Goal: Information Seeking & Learning: Learn about a topic

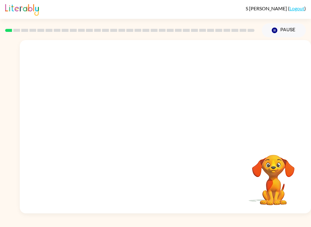
click at [98, 114] on video "Your browser must support playing .mp4 files to use Literably. Please try using…" at bounding box center [165, 91] width 291 height 102
click at [168, 129] on icon "button" at bounding box center [165, 129] width 7 height 7
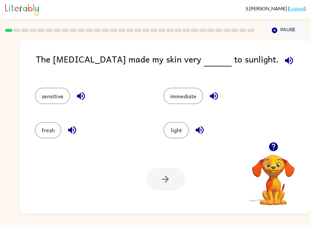
click at [53, 100] on button "sensitive" at bounding box center [52, 96] width 35 height 16
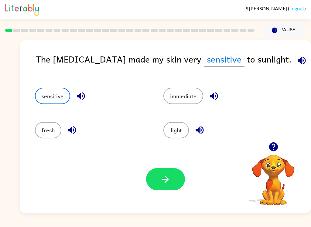
click at [160, 182] on button "button" at bounding box center [165, 179] width 39 height 22
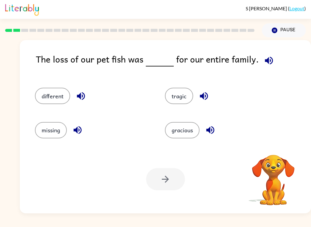
click at [268, 65] on icon "button" at bounding box center [269, 60] width 11 height 11
click at [210, 131] on icon "button" at bounding box center [210, 130] width 8 height 8
click at [207, 99] on icon "button" at bounding box center [204, 96] width 11 height 11
click at [82, 99] on icon "button" at bounding box center [81, 96] width 11 height 11
click at [79, 131] on icon "button" at bounding box center [77, 130] width 11 height 11
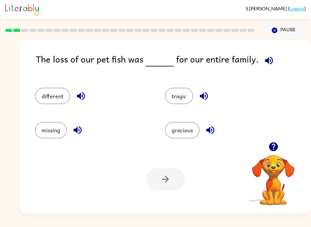
click at [172, 97] on button "tragic" at bounding box center [179, 96] width 28 height 16
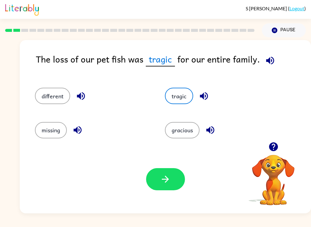
click at [153, 177] on button "button" at bounding box center [165, 179] width 39 height 22
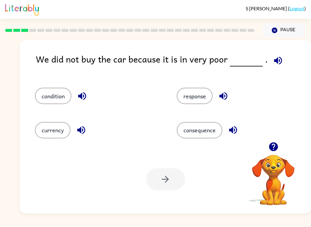
click at [274, 60] on icon "button" at bounding box center [278, 60] width 11 height 11
click at [53, 97] on button "condition" at bounding box center [53, 96] width 36 height 16
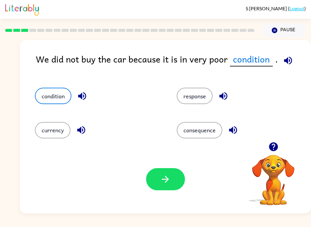
click at [286, 62] on icon "button" at bounding box center [288, 60] width 11 height 11
click at [170, 179] on icon "button" at bounding box center [165, 179] width 11 height 11
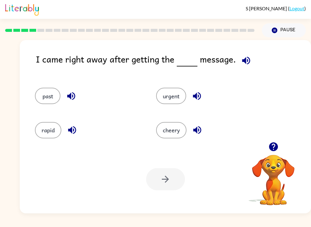
click at [247, 60] on icon "button" at bounding box center [246, 60] width 11 height 11
click at [166, 95] on button "urgent" at bounding box center [171, 96] width 30 height 16
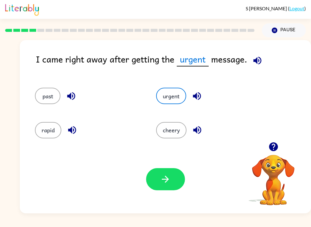
click at [168, 181] on icon "button" at bounding box center [165, 179] width 11 height 11
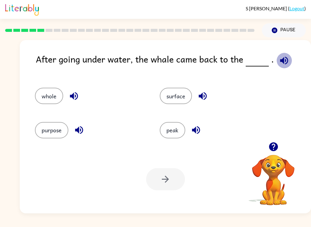
click at [282, 63] on icon "button" at bounding box center [284, 60] width 11 height 11
click at [180, 95] on button "surface" at bounding box center [176, 96] width 32 height 16
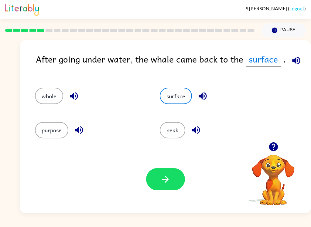
click at [172, 180] on button "button" at bounding box center [165, 179] width 39 height 22
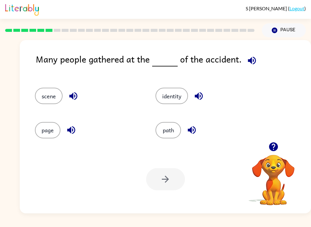
click at [248, 60] on icon "button" at bounding box center [252, 60] width 8 height 8
click at [41, 90] on button "scene" at bounding box center [49, 96] width 28 height 16
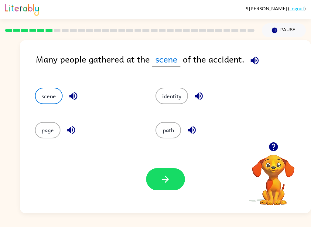
click at [159, 176] on button "button" at bounding box center [165, 179] width 39 height 22
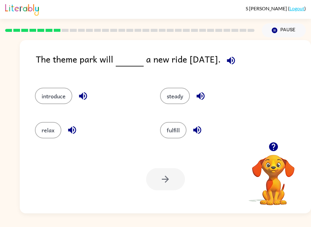
click at [50, 99] on button "introduce" at bounding box center [53, 96] width 37 height 16
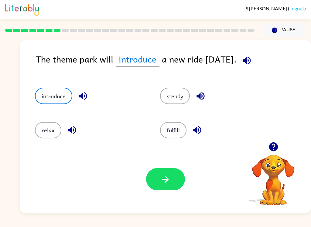
click at [164, 178] on icon "button" at bounding box center [165, 179] width 11 height 11
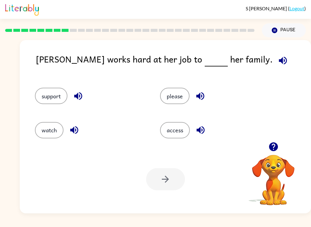
click at [50, 95] on button "support" at bounding box center [51, 96] width 32 height 16
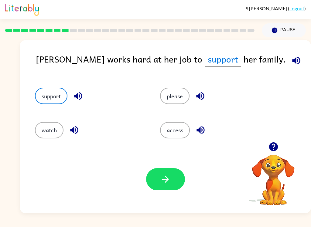
click at [169, 177] on icon "button" at bounding box center [165, 179] width 11 height 11
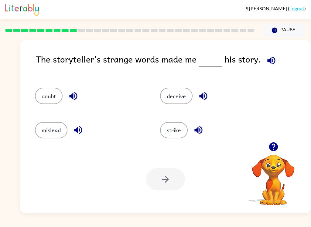
click at [79, 132] on icon "button" at bounding box center [78, 130] width 11 height 11
click at [202, 95] on icon "button" at bounding box center [203, 96] width 8 height 8
click at [77, 130] on icon "button" at bounding box center [78, 130] width 8 height 8
click at [48, 132] on button "mislead" at bounding box center [51, 130] width 32 height 16
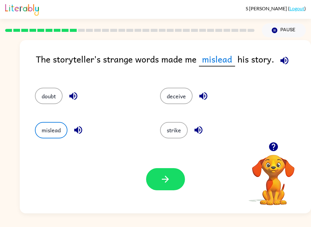
click at [176, 176] on button "button" at bounding box center [165, 179] width 39 height 22
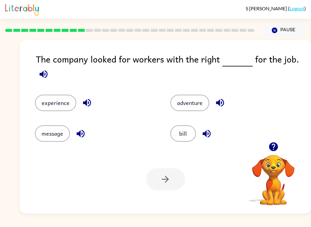
click at [54, 96] on button "experience" at bounding box center [55, 103] width 41 height 16
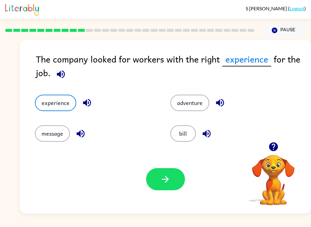
click at [167, 184] on icon "button" at bounding box center [165, 179] width 11 height 11
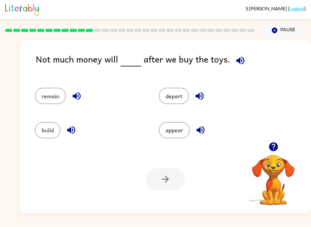
click at [49, 93] on button "remain" at bounding box center [50, 96] width 31 height 16
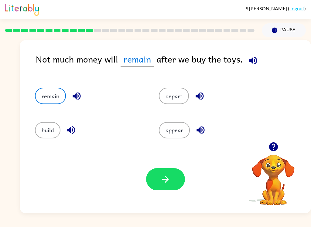
click at [168, 182] on icon "button" at bounding box center [165, 179] width 11 height 11
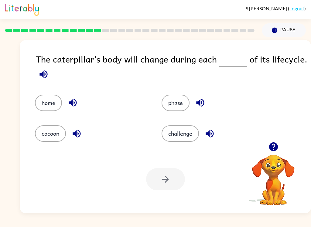
click at [179, 100] on button "phase" at bounding box center [176, 103] width 28 height 16
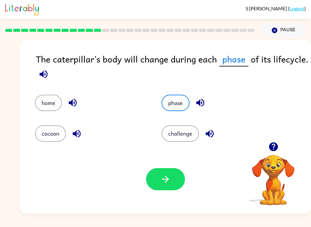
click at [166, 178] on icon "button" at bounding box center [165, 179] width 11 height 11
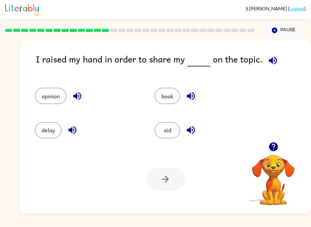
click at [46, 96] on button "opinion" at bounding box center [51, 96] width 32 height 16
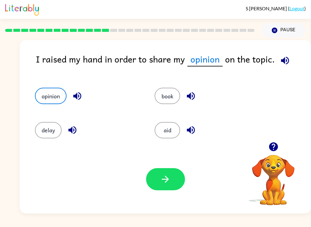
click at [158, 174] on button "button" at bounding box center [165, 179] width 39 height 22
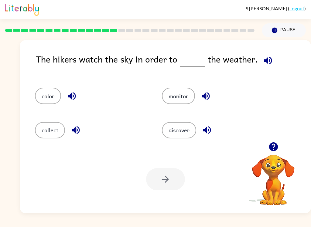
click at [187, 131] on button "discover" at bounding box center [179, 130] width 34 height 16
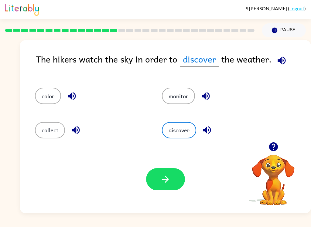
click at [159, 179] on button "button" at bounding box center [165, 179] width 39 height 22
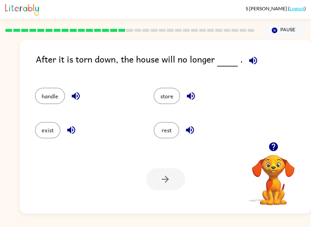
click at [53, 137] on button "exist" at bounding box center [48, 130] width 26 height 16
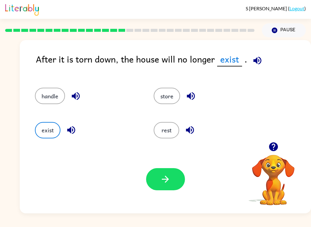
click at [168, 175] on icon "button" at bounding box center [165, 179] width 11 height 11
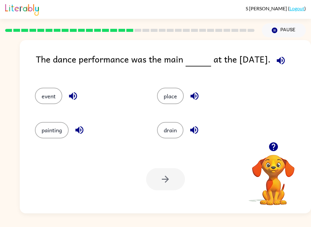
click at [43, 98] on button "event" at bounding box center [48, 96] width 27 height 16
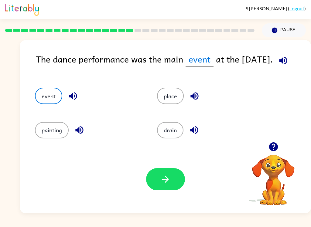
click at [161, 181] on icon "button" at bounding box center [165, 179] width 11 height 11
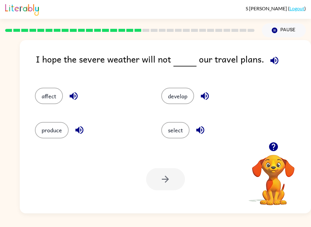
click at [275, 61] on icon "button" at bounding box center [274, 60] width 11 height 11
click at [47, 93] on button "affect" at bounding box center [49, 96] width 28 height 16
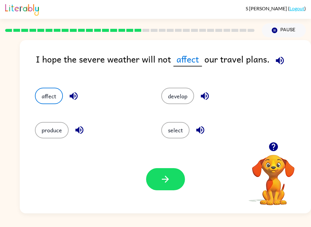
click at [164, 172] on button "button" at bounding box center [165, 179] width 39 height 22
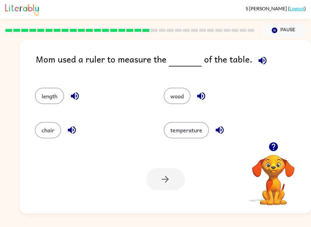
click at [45, 101] on button "length" at bounding box center [49, 96] width 29 height 16
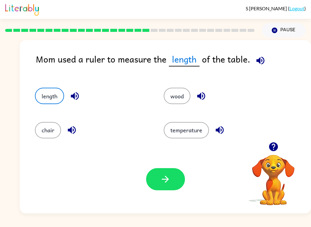
click at [170, 180] on icon "button" at bounding box center [165, 179] width 11 height 11
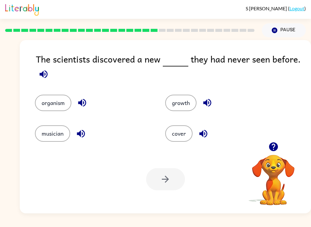
click at [80, 105] on icon "button" at bounding box center [82, 102] width 11 height 11
click at [56, 108] on button "organism" at bounding box center [53, 103] width 36 height 16
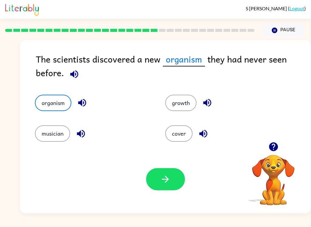
click at [166, 183] on icon "button" at bounding box center [165, 179] width 11 height 11
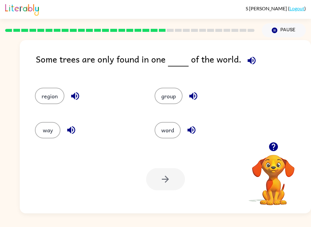
click at [76, 97] on icon "button" at bounding box center [75, 96] width 11 height 11
click at [52, 96] on button "region" at bounding box center [49, 96] width 29 height 16
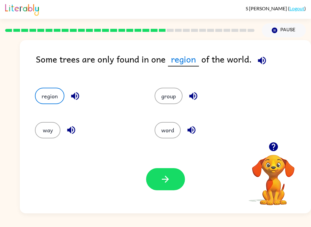
click at [167, 175] on icon "button" at bounding box center [165, 179] width 11 height 11
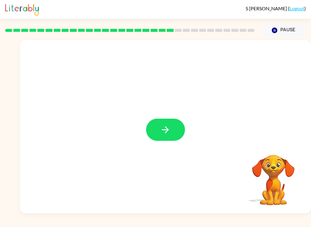
click at [168, 129] on icon "button" at bounding box center [165, 129] width 7 height 7
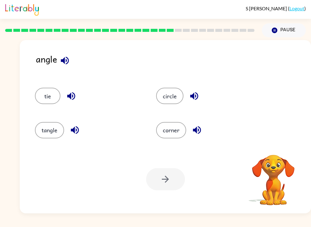
click at [62, 61] on icon "button" at bounding box center [65, 60] width 8 height 8
click at [171, 132] on button "corner" at bounding box center [171, 130] width 30 height 16
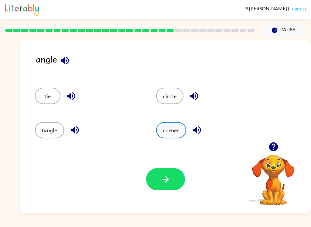
click at [163, 178] on icon "button" at bounding box center [165, 179] width 11 height 11
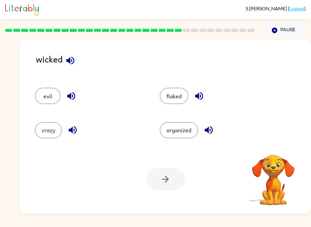
click at [70, 58] on icon "button" at bounding box center [70, 60] width 8 height 8
click at [46, 96] on button "evil" at bounding box center [48, 96] width 26 height 16
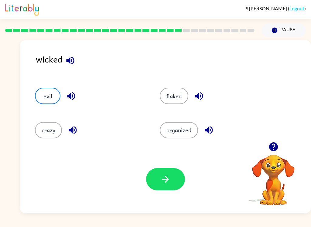
click at [168, 186] on button "button" at bounding box center [165, 179] width 39 height 22
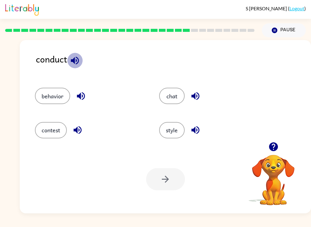
click at [70, 60] on icon "button" at bounding box center [75, 60] width 11 height 11
click at [74, 132] on icon "button" at bounding box center [77, 130] width 11 height 11
click at [169, 180] on div at bounding box center [165, 179] width 39 height 22
click at [50, 134] on button "contest" at bounding box center [51, 130] width 32 height 16
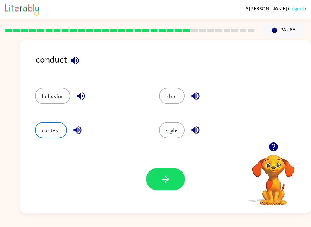
click at [163, 179] on icon "button" at bounding box center [165, 179] width 11 height 11
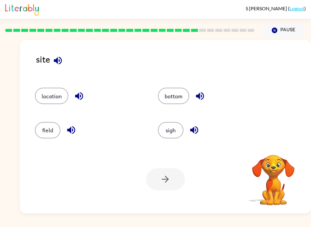
click at [44, 92] on button "location" at bounding box center [51, 96] width 33 height 16
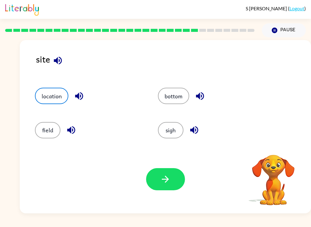
click at [168, 180] on icon "button" at bounding box center [165, 179] width 7 height 7
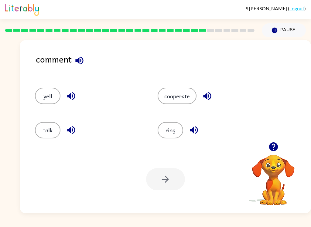
click at [50, 132] on button "talk" at bounding box center [48, 130] width 26 height 16
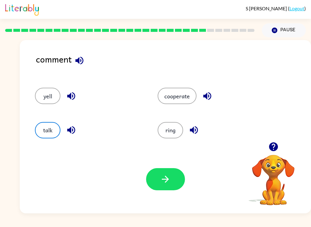
click at [162, 180] on icon "button" at bounding box center [165, 179] width 11 height 11
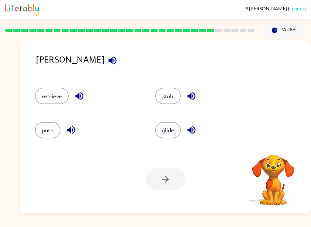
click at [50, 98] on button "retrieve" at bounding box center [52, 96] width 34 height 16
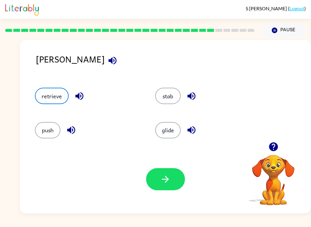
click at [169, 182] on icon "button" at bounding box center [165, 179] width 11 height 11
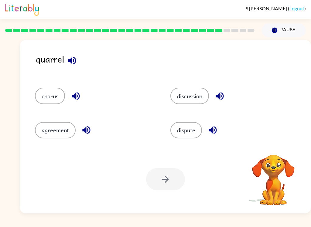
click at [67, 60] on icon "button" at bounding box center [72, 60] width 11 height 11
click at [54, 131] on button "agreement" at bounding box center [55, 130] width 41 height 16
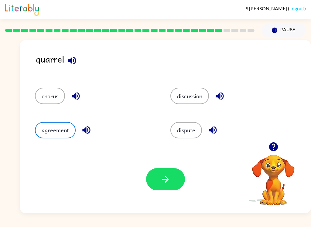
click at [173, 188] on button "button" at bounding box center [165, 179] width 39 height 22
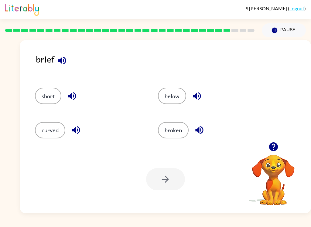
click at [161, 177] on div at bounding box center [165, 179] width 39 height 22
click at [172, 133] on button "broken" at bounding box center [173, 130] width 31 height 16
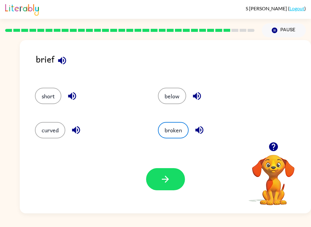
click at [168, 180] on icon "button" at bounding box center [165, 179] width 7 height 7
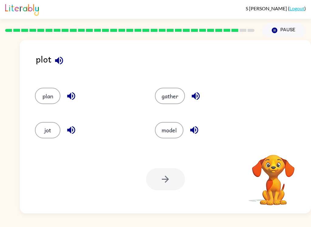
click at [49, 97] on button "plan" at bounding box center [48, 96] width 26 height 16
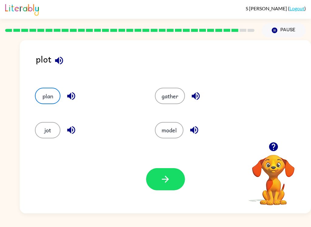
click at [157, 174] on button "button" at bounding box center [165, 179] width 39 height 22
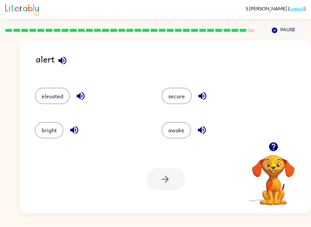
click at [171, 93] on button "secure" at bounding box center [177, 96] width 30 height 16
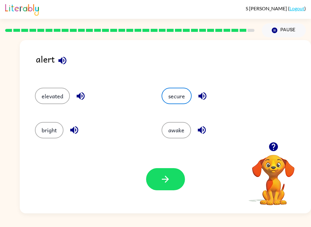
click at [162, 180] on icon "button" at bounding box center [165, 179] width 11 height 11
